Goal: Obtain resource: Obtain resource

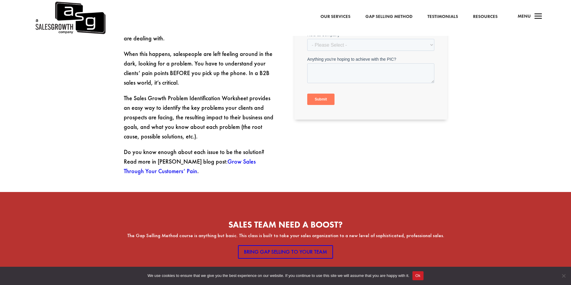
scroll to position [180, 0]
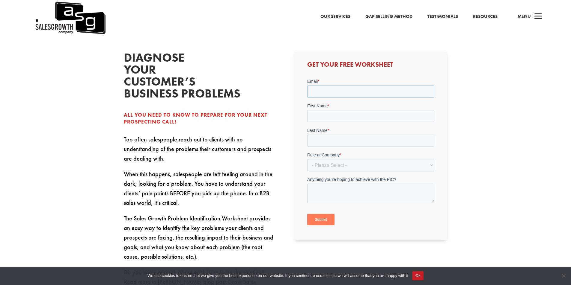
click at [339, 96] on input "Email *" at bounding box center [370, 92] width 127 height 12
type input "paul.mccoy@unsupervised.com"
type input "Paul"
type input "McCoy"
click at [359, 167] on select "- Please Select - C-Level (CRO, CSO, etc) Senior Leadership (VP of Sales, VP of…" at bounding box center [370, 165] width 127 height 12
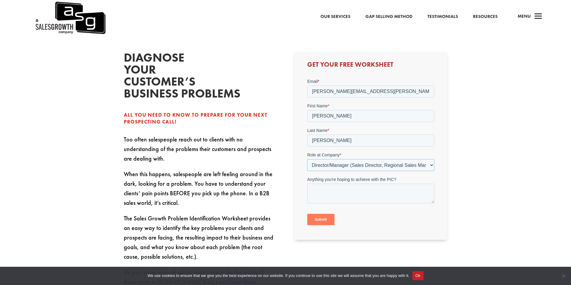
click at [307, 159] on select "- Please Select - C-Level (CRO, CSO, etc) Senior Leadership (VP of Sales, VP of…" at bounding box center [370, 165] width 127 height 12
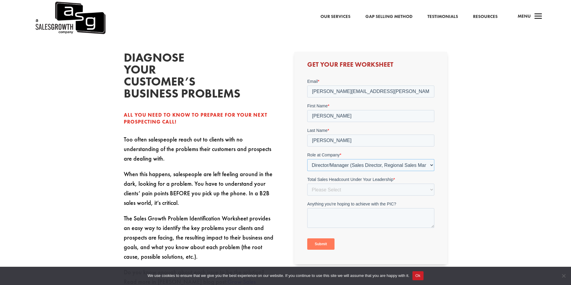
click at [344, 167] on select "- Please Select - C-Level (CRO, CSO, etc) Senior Leadership (VP of Sales, VP of…" at bounding box center [370, 165] width 127 height 12
select select "Individual Contributor (AE, SDR, CSM, etc)"
click at [307, 159] on select "- Please Select - C-Level (CRO, CSO, etc) Senior Leadership (VP of Sales, VP of…" at bounding box center [370, 165] width 127 height 12
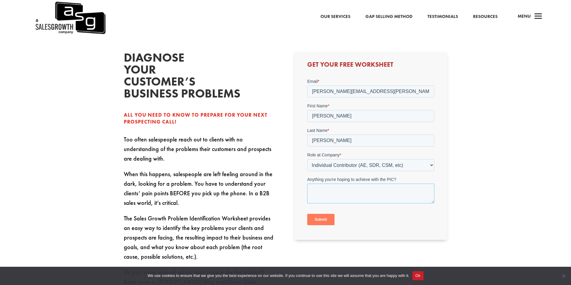
click at [332, 192] on textarea "Anything you're hoping to achieve with the PIC?" at bounding box center [370, 194] width 127 height 20
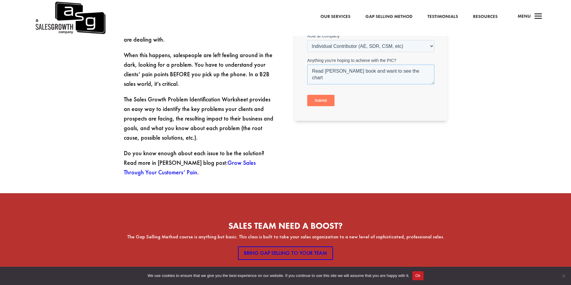
scroll to position [299, 0]
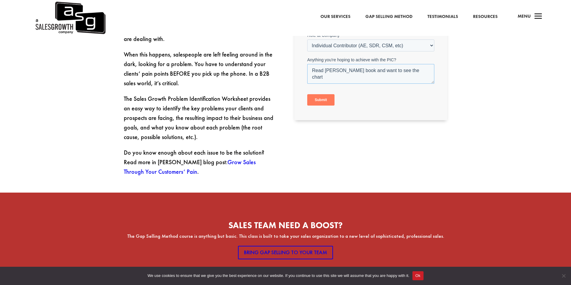
type textarea "Read Keenan's book and want to see the chart"
click at [317, 102] on input "Submit" at bounding box center [320, 100] width 27 height 11
